Goal: Browse casually

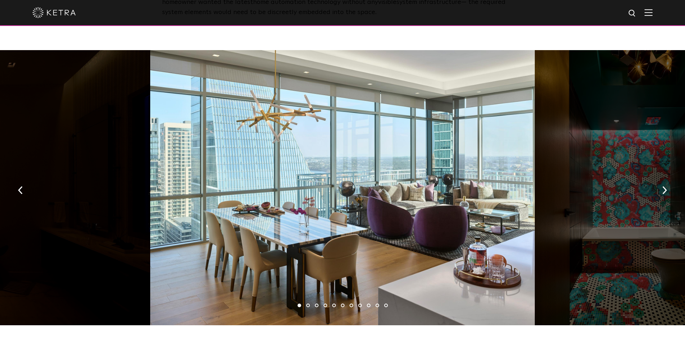
scroll to position [1047, 0]
click at [662, 186] on img "button" at bounding box center [664, 190] width 5 height 8
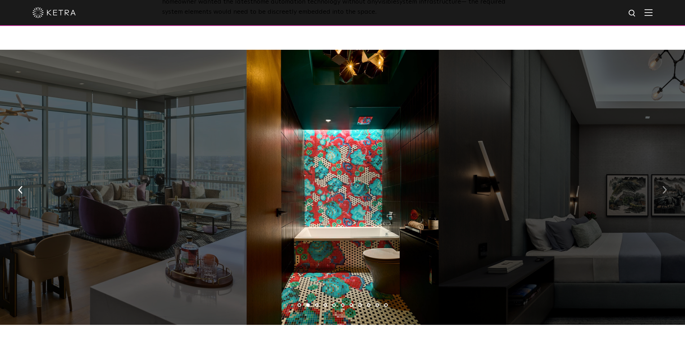
click at [662, 186] on img "button" at bounding box center [664, 190] width 5 height 8
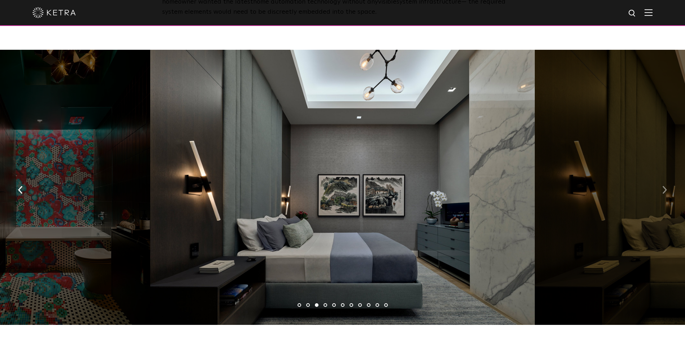
click at [662, 186] on img "button" at bounding box center [664, 190] width 5 height 8
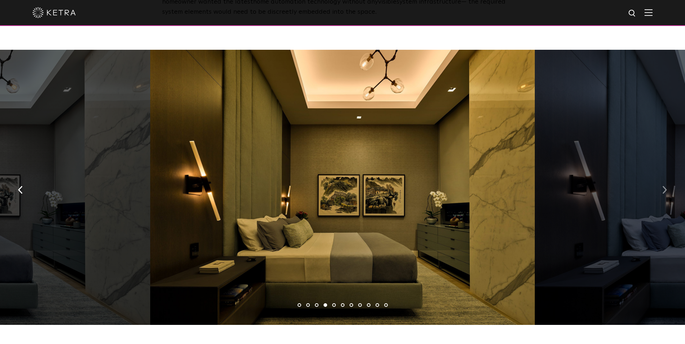
click at [662, 186] on img "button" at bounding box center [664, 190] width 5 height 8
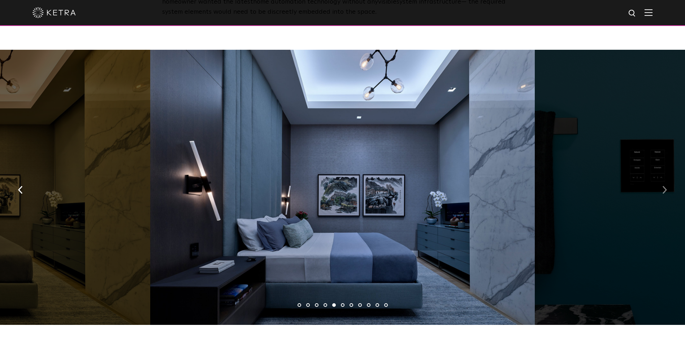
click at [662, 186] on img "button" at bounding box center [664, 190] width 5 height 8
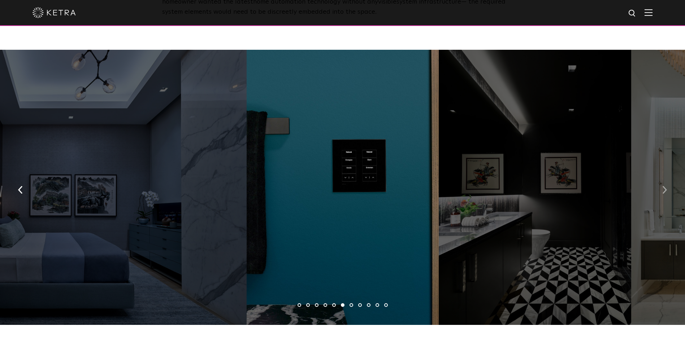
click at [662, 186] on img "button" at bounding box center [664, 190] width 5 height 8
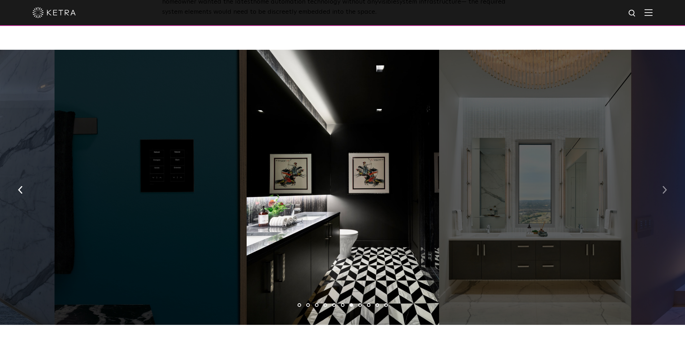
click at [662, 186] on img "button" at bounding box center [664, 190] width 5 height 8
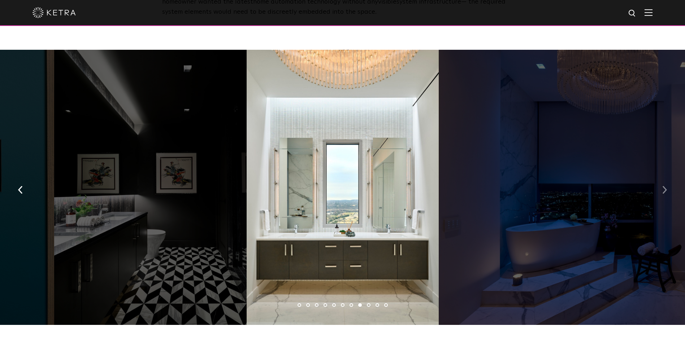
click at [662, 186] on img "button" at bounding box center [664, 190] width 5 height 8
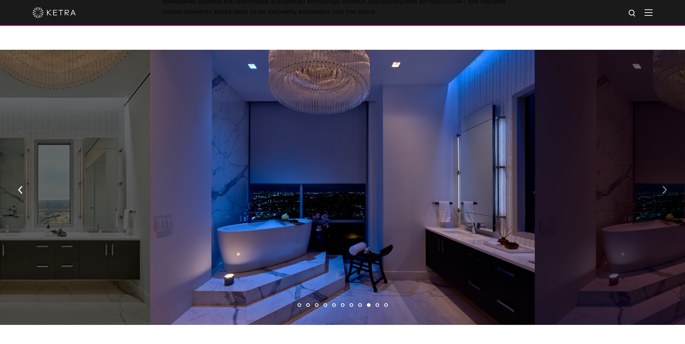
click at [662, 186] on img "button" at bounding box center [664, 190] width 5 height 8
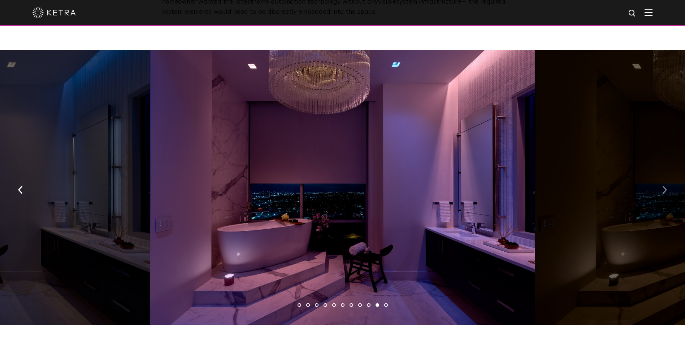
click at [662, 186] on img "button" at bounding box center [664, 190] width 5 height 8
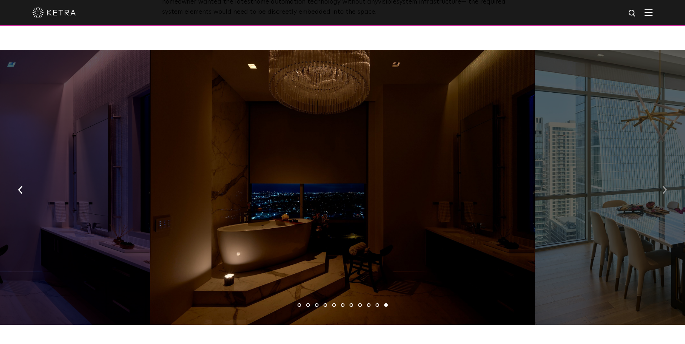
click at [662, 186] on img "button" at bounding box center [664, 190] width 5 height 8
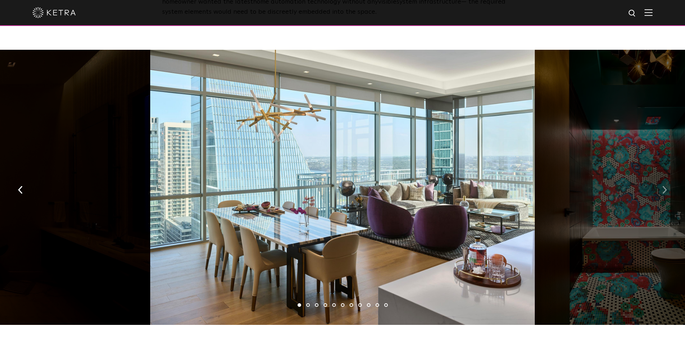
click at [662, 186] on img "button" at bounding box center [664, 190] width 5 height 8
